Goal: Find specific page/section: Find specific page/section

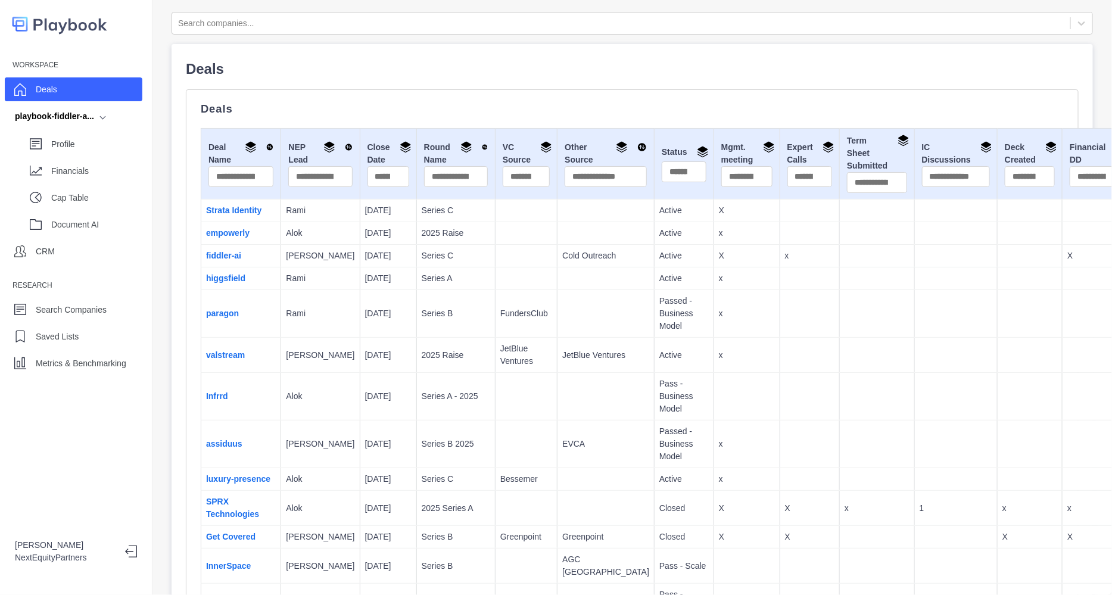
scroll to position [4529, 0]
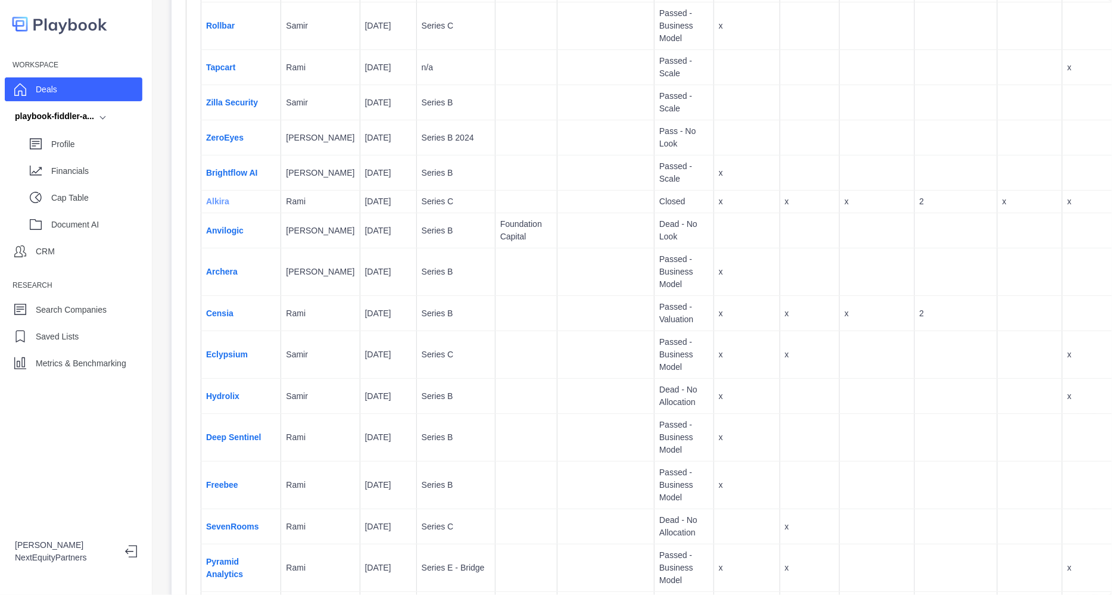
click at [212, 206] on link "Alkira" at bounding box center [217, 202] width 23 height 10
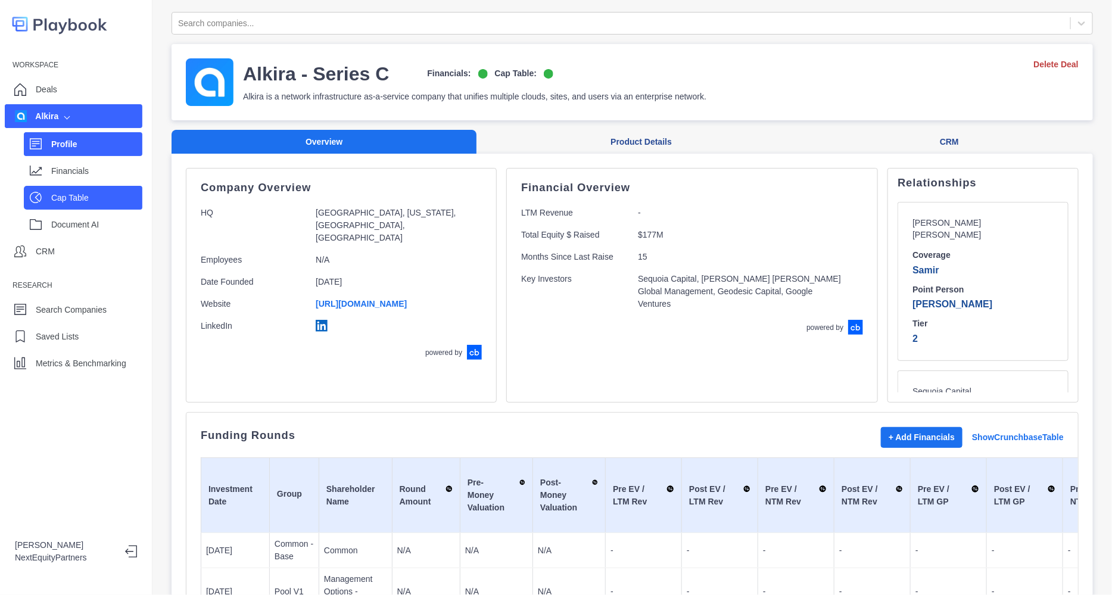
click at [83, 196] on p "Cap Table" at bounding box center [96, 198] width 91 height 13
select select "SHARE_HOLDER_TYPE_COMMON"
select select "SHARE_HOLDER_TYPE_OPTION"
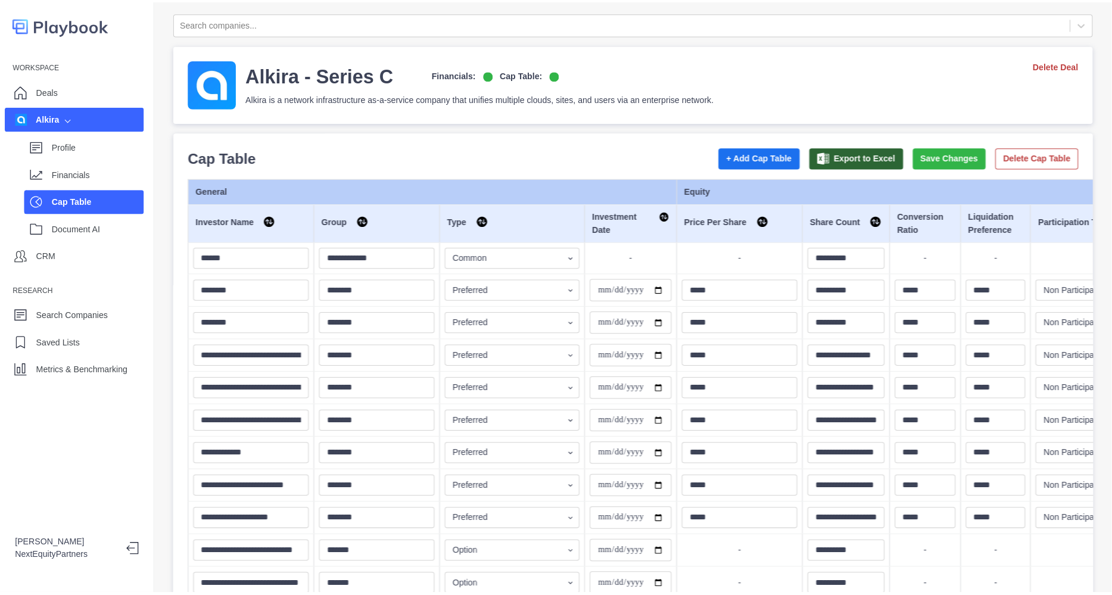
scroll to position [92, 0]
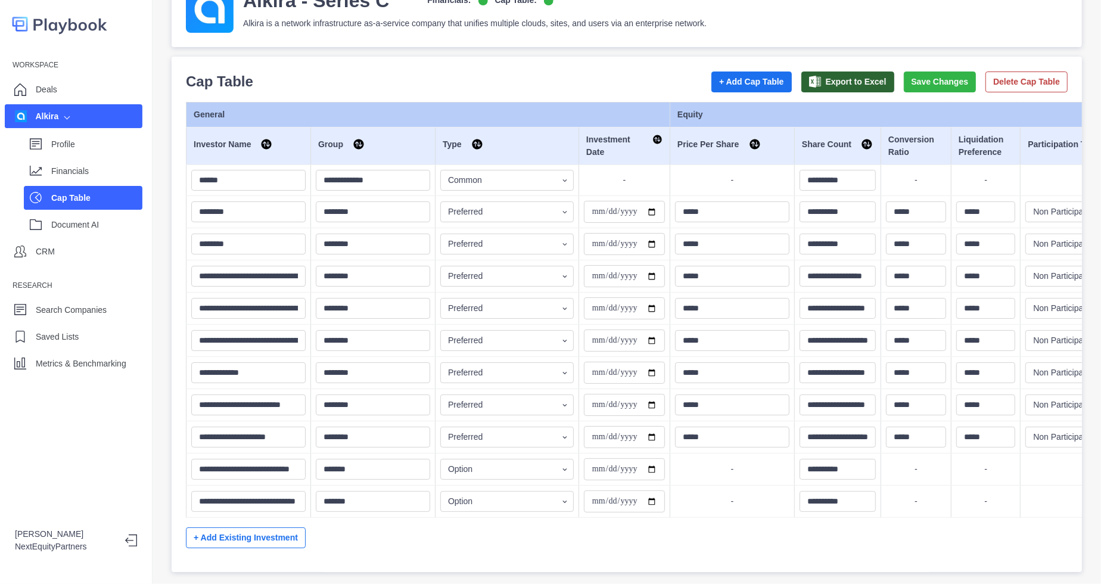
click at [62, 155] on div "Profile" at bounding box center [83, 144] width 119 height 24
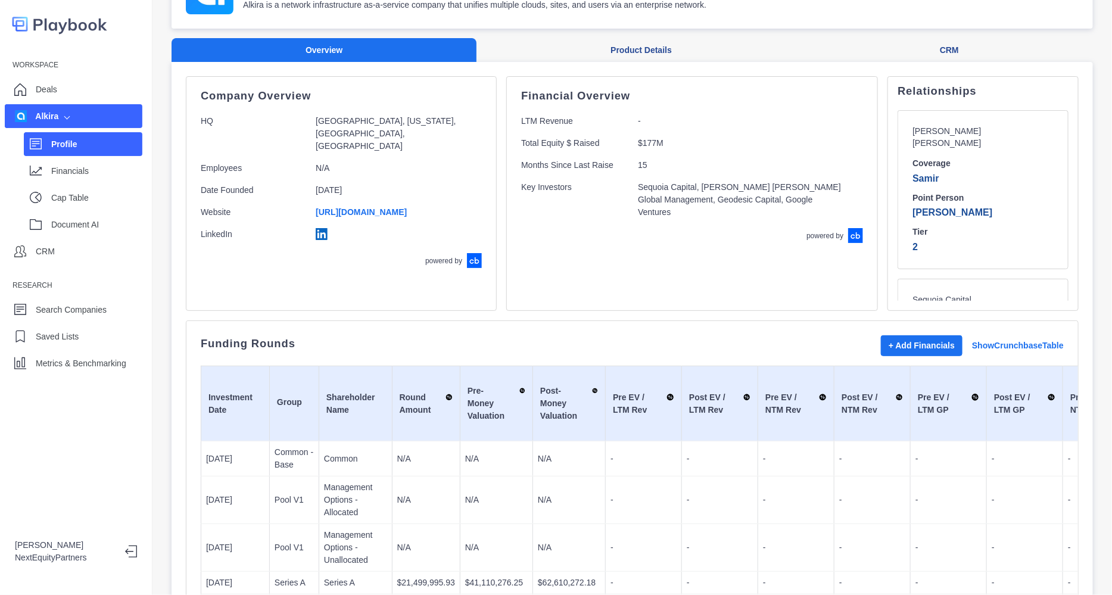
click at [71, 141] on p "Profile" at bounding box center [96, 144] width 91 height 13
